Goal: Find specific fact: Find specific page/section

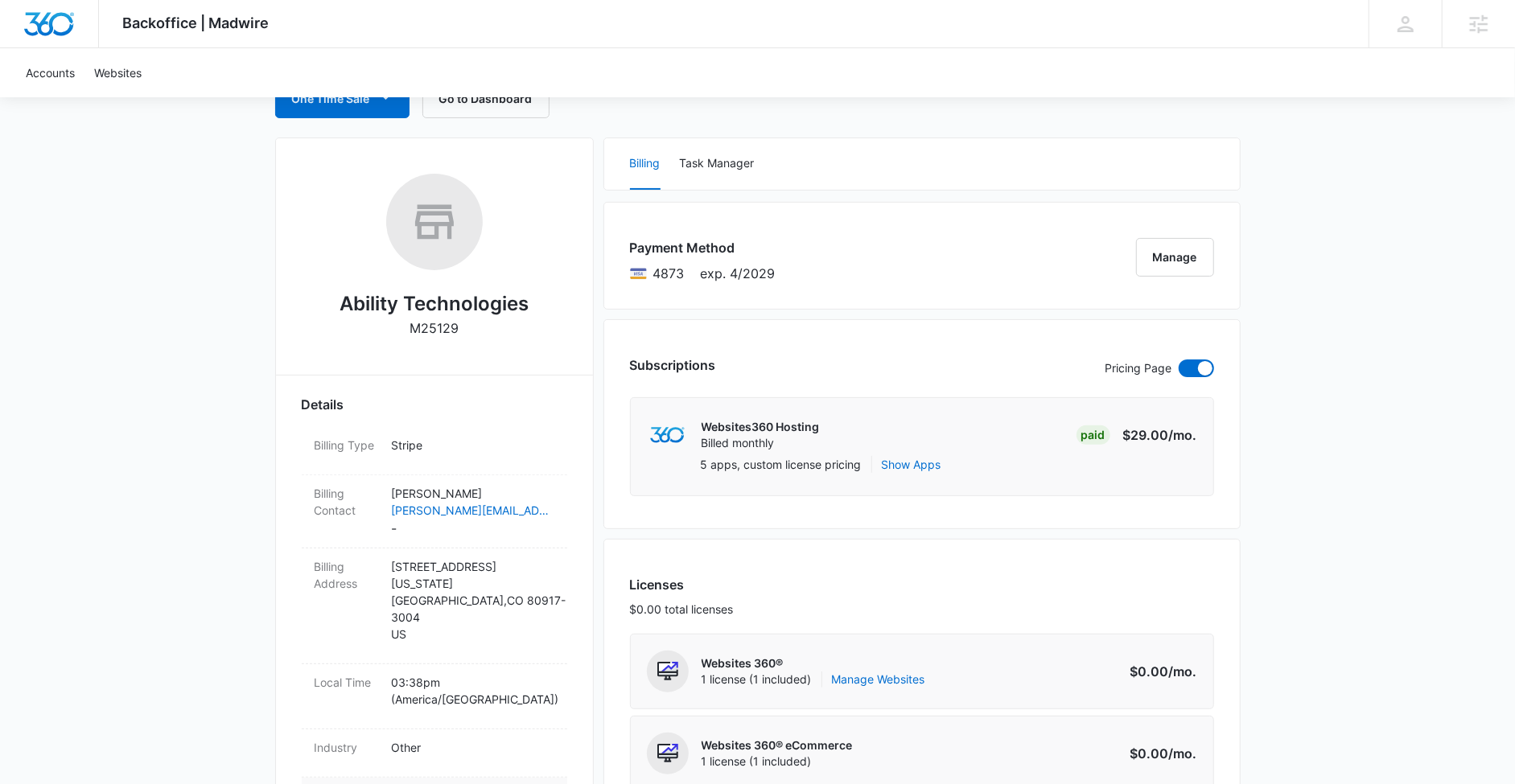
scroll to position [311, 0]
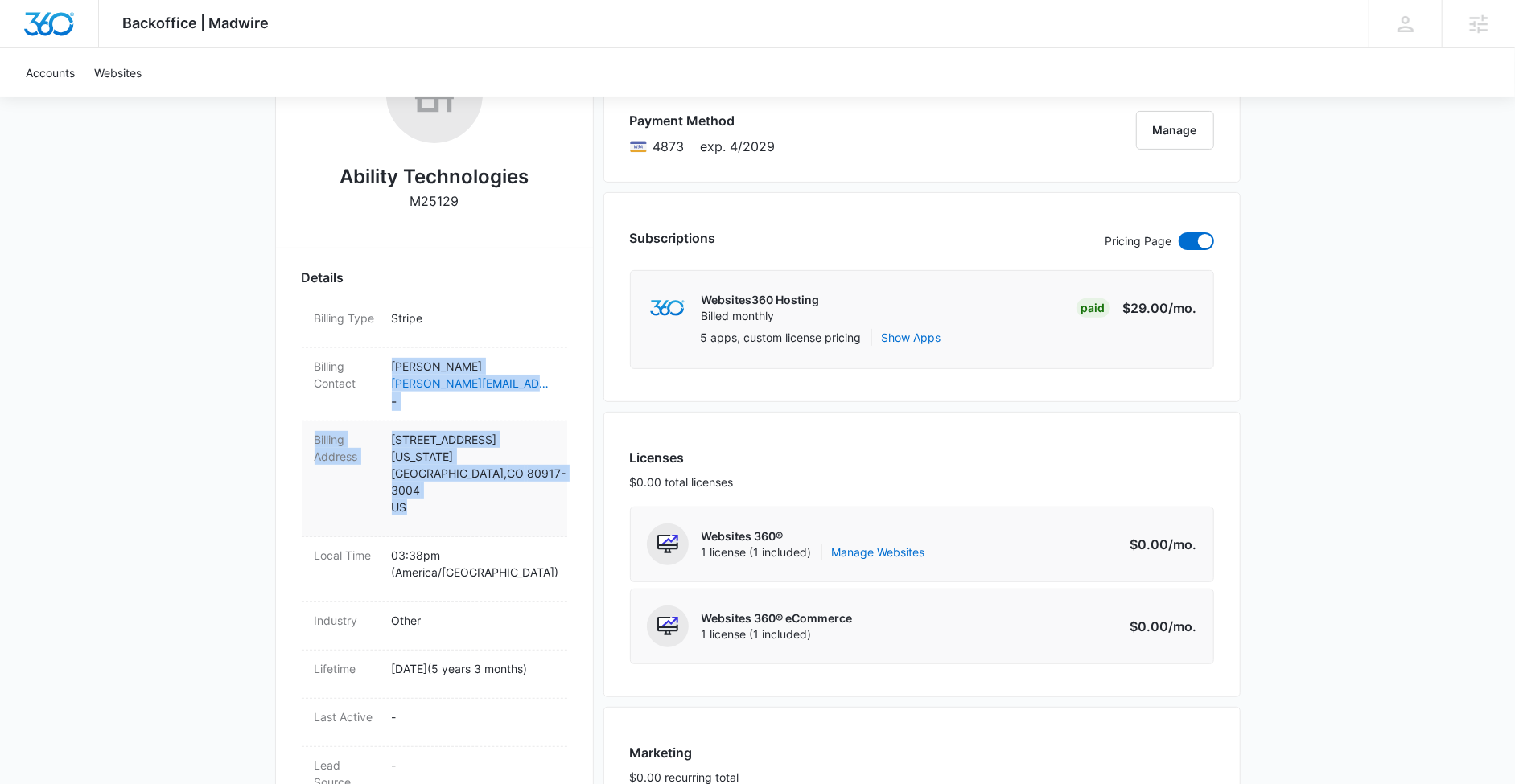
drag, startPoint x: 391, startPoint y: 365, endPoint x: 562, endPoint y: 481, distance: 206.6
click at [562, 481] on dl "Billing Type Stripe Billing Contact [PERSON_NAME] [PERSON_NAME][EMAIL_ADDRESS][…" at bounding box center [434, 621] width 265 height 643
copy dl "[PERSON_NAME] [PERSON_NAME][EMAIL_ADDRESS][DOMAIN_NAME] - Billing Address [STRE…"
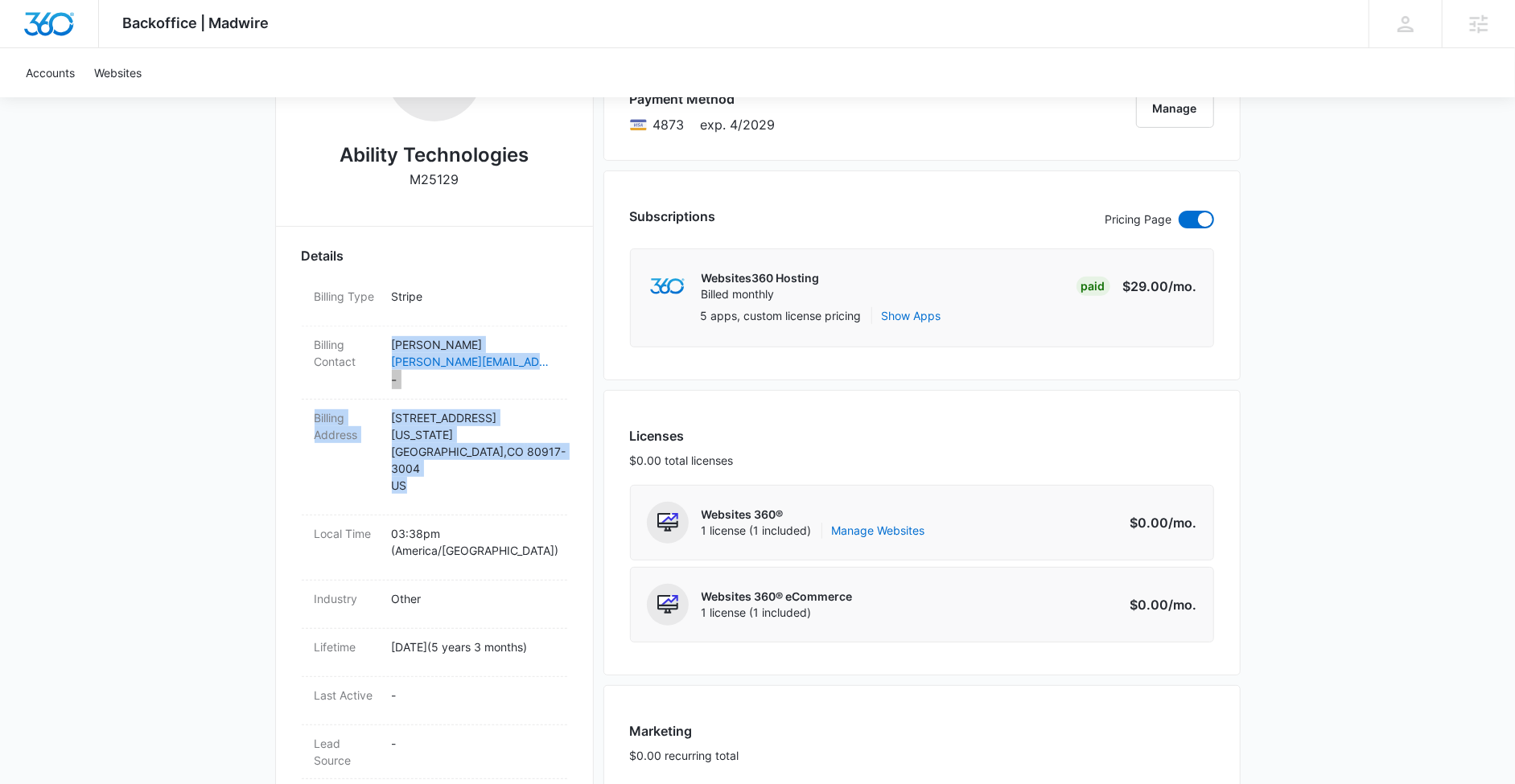
scroll to position [341, 0]
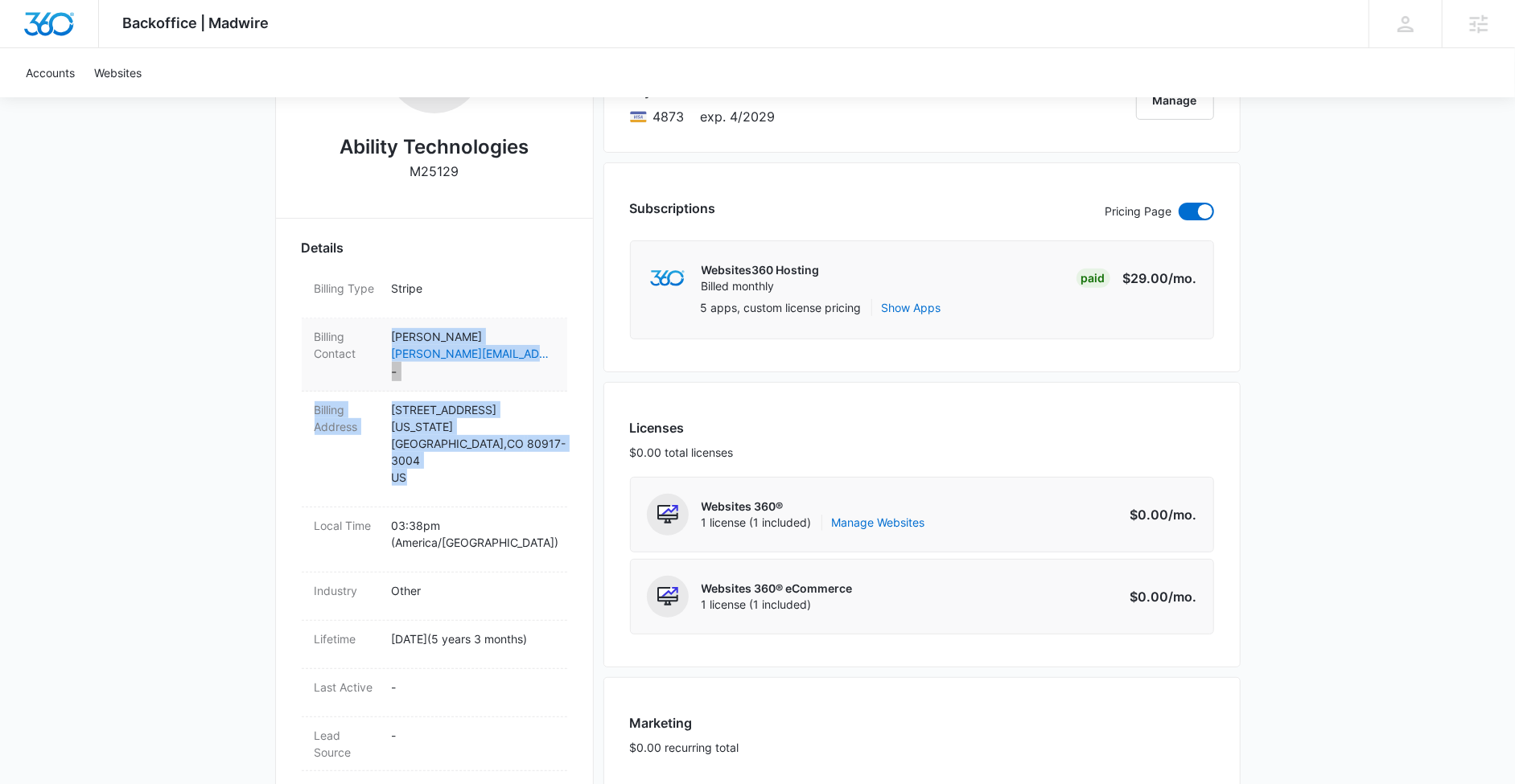
click at [533, 328] on p "[PERSON_NAME]" at bounding box center [473, 336] width 163 height 17
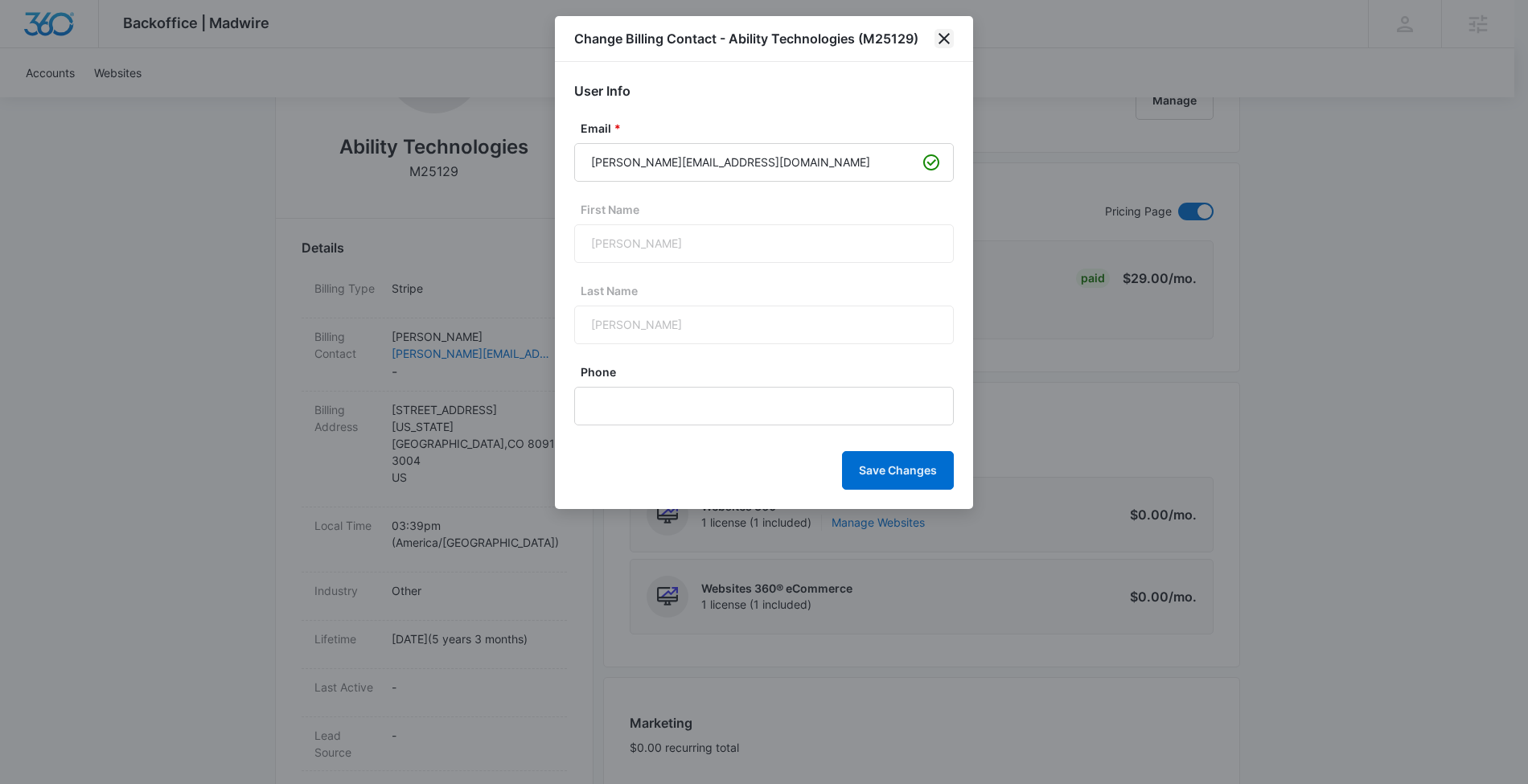
click at [947, 33] on icon "close" at bounding box center [944, 39] width 20 height 20
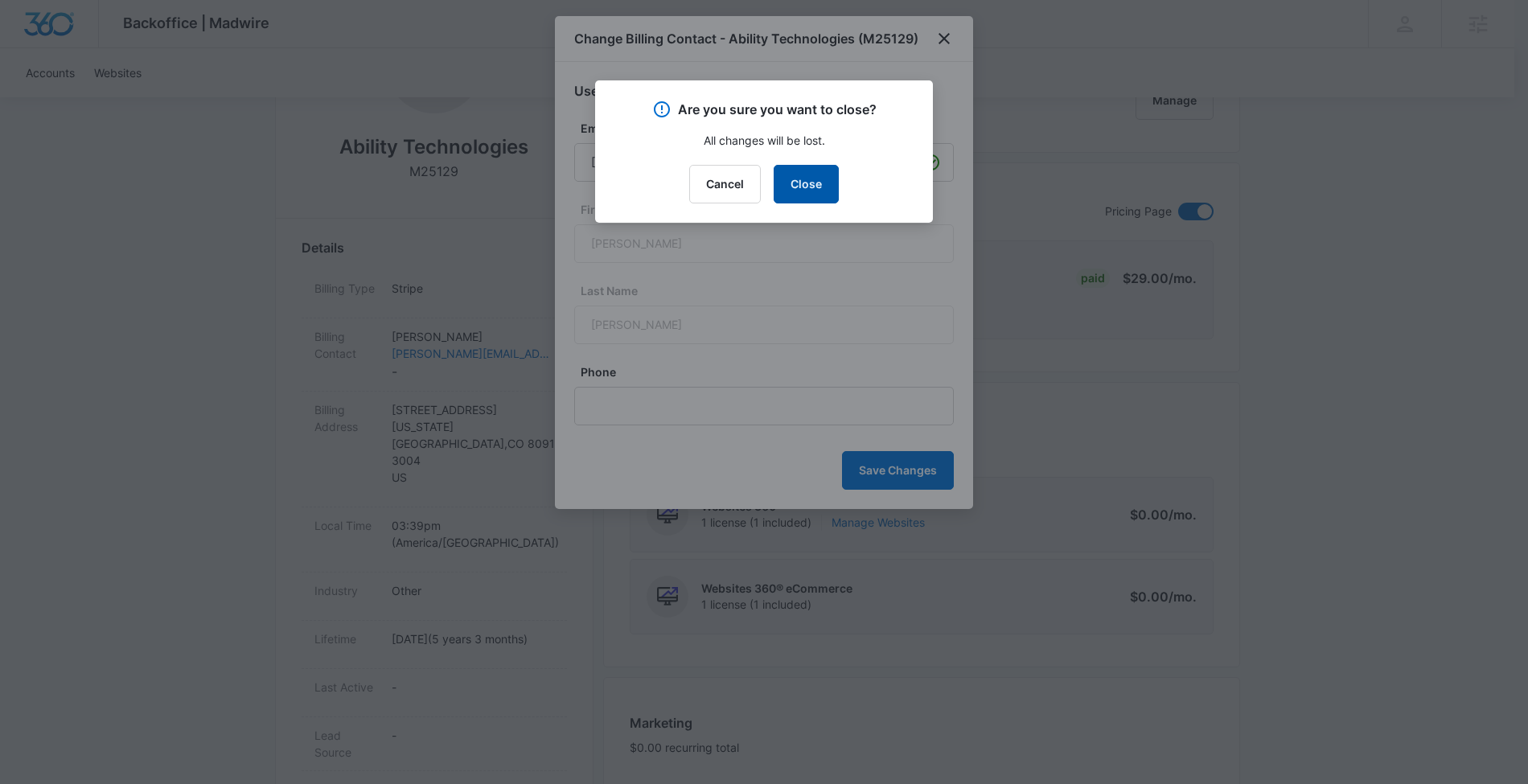
click at [804, 195] on button "Close" at bounding box center [806, 184] width 65 height 39
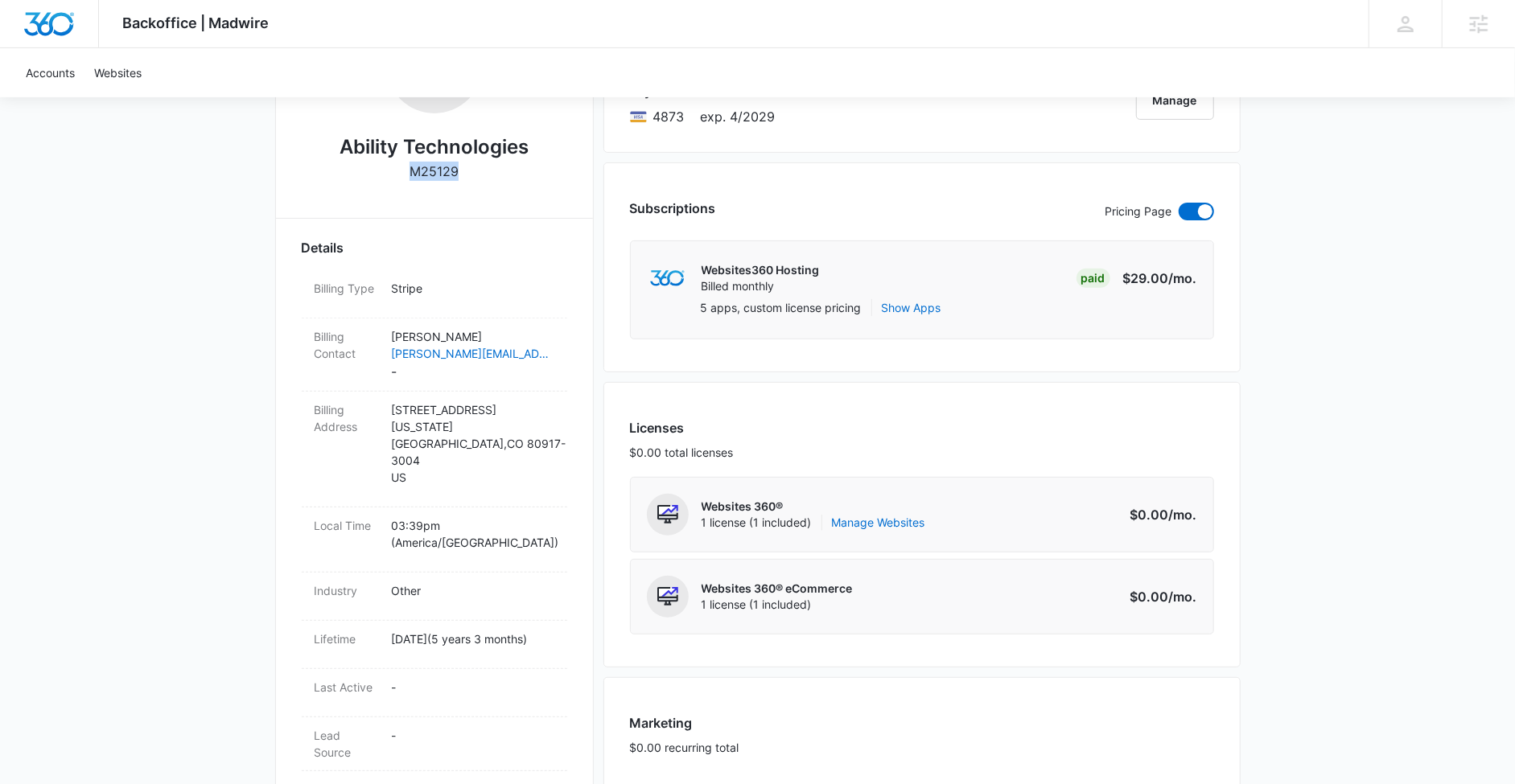
drag, startPoint x: 471, startPoint y: 182, endPoint x: 392, endPoint y: 172, distance: 79.6
click at [392, 172] on div "Ability Technologies M25129" at bounding box center [434, 104] width 265 height 175
copy div "M25129"
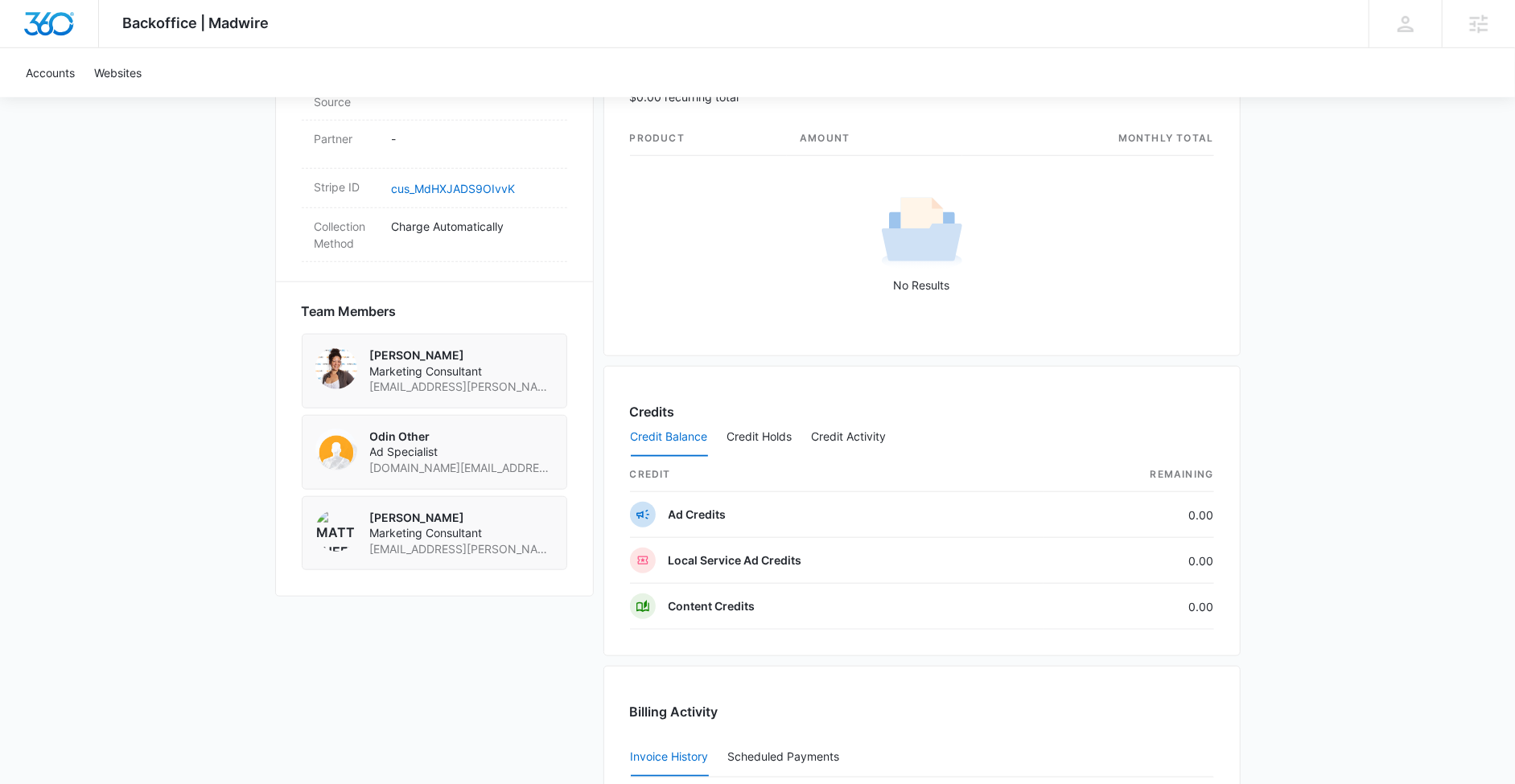
scroll to position [1144, 0]
